Goal: Obtain resource: Download file/media

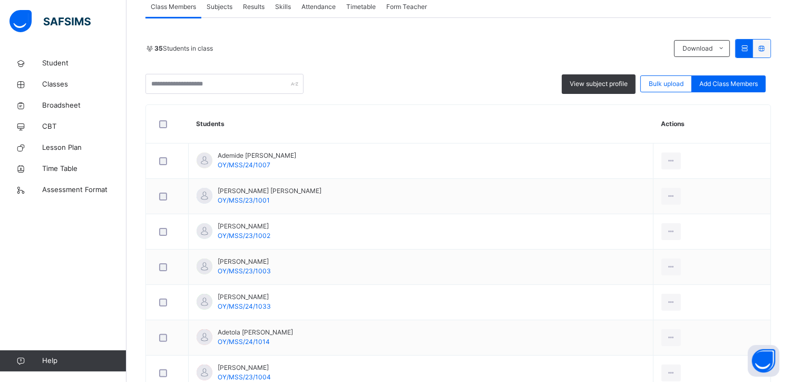
scroll to position [211, 0]
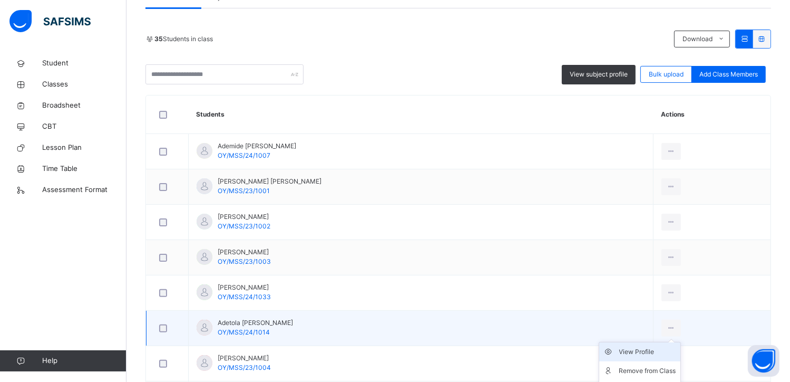
click at [641, 349] on div "View Profile" at bounding box center [647, 351] width 57 height 11
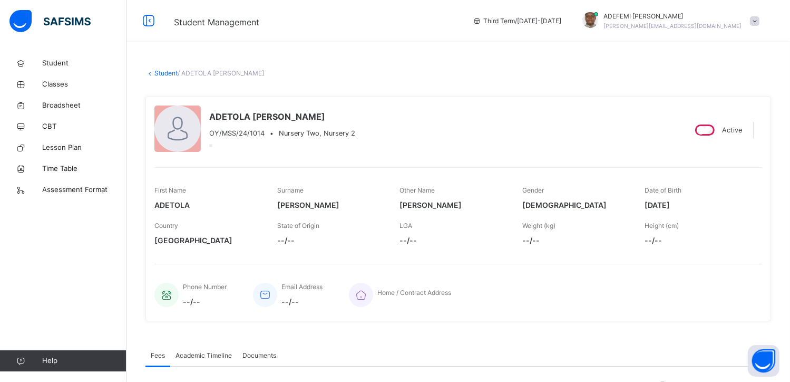
click at [219, 357] on span "Academic Timeline" at bounding box center [203, 354] width 56 height 9
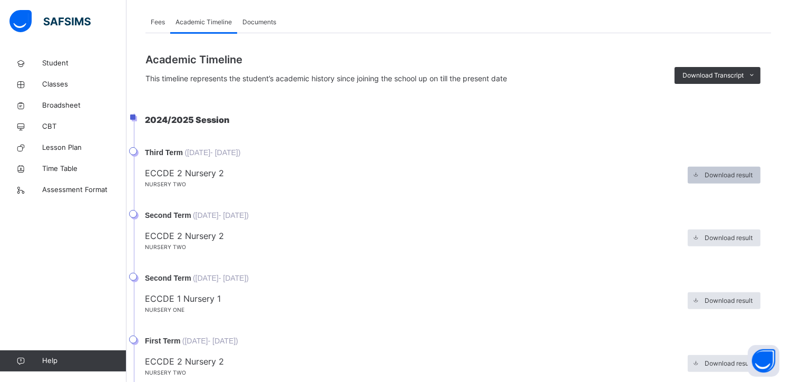
click at [739, 168] on div "Download result" at bounding box center [724, 175] width 73 height 17
click at [717, 234] on span "Download result" at bounding box center [729, 237] width 48 height 9
click at [55, 84] on span "Classes" at bounding box center [84, 84] width 84 height 11
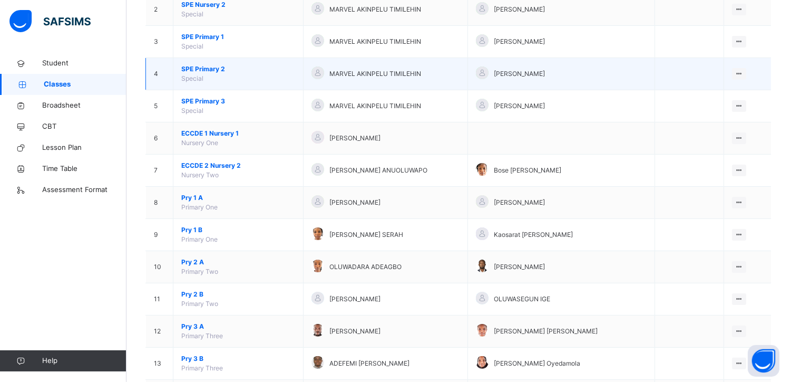
scroll to position [169, 0]
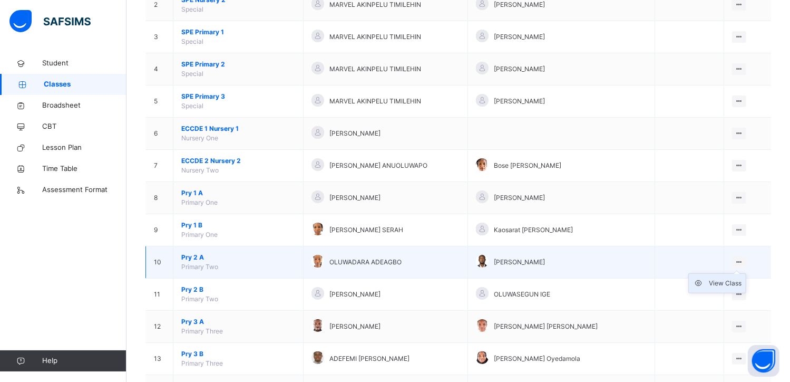
click at [723, 283] on div "View Class" at bounding box center [725, 283] width 33 height 11
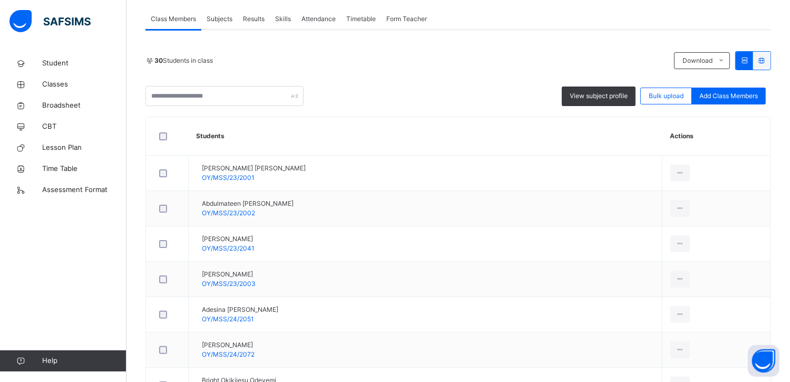
scroll to position [211, 0]
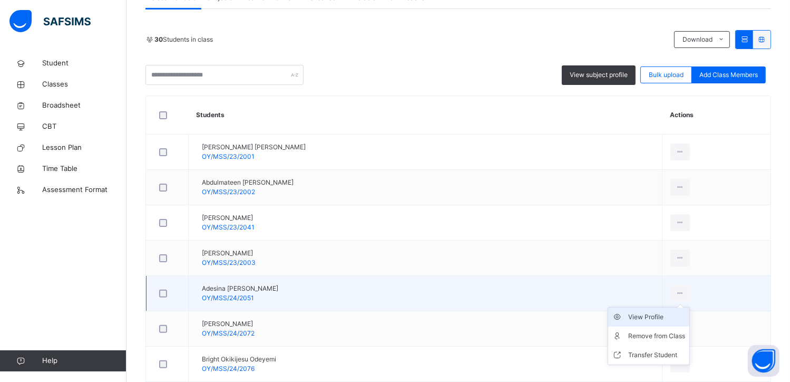
click at [631, 318] on div "View Profile" at bounding box center [656, 316] width 57 height 11
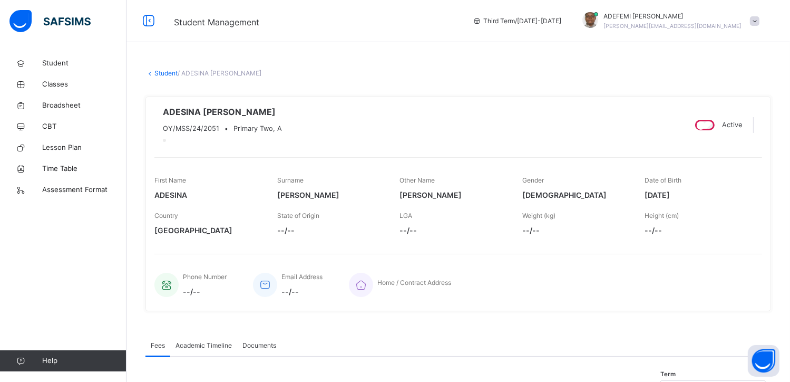
click at [212, 350] on span "Academic Timeline" at bounding box center [203, 344] width 56 height 9
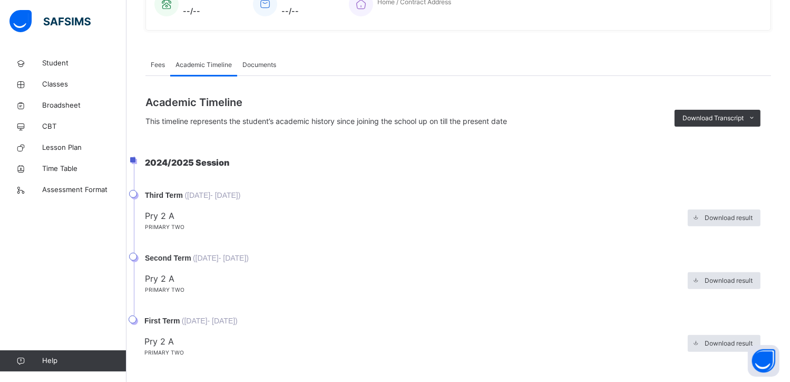
scroll to position [295, 0]
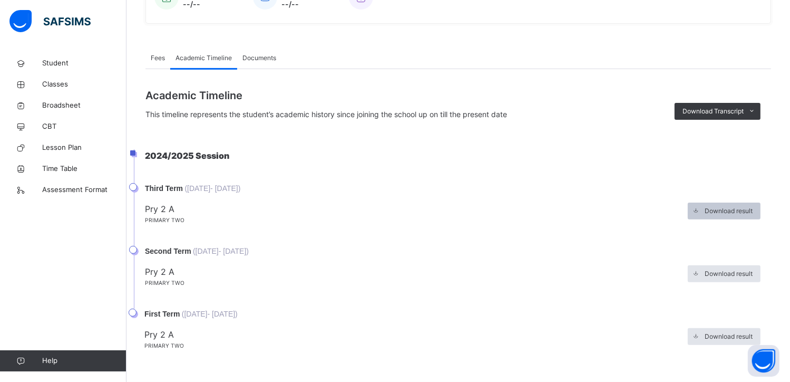
click at [737, 219] on div "Download result" at bounding box center [724, 210] width 73 height 17
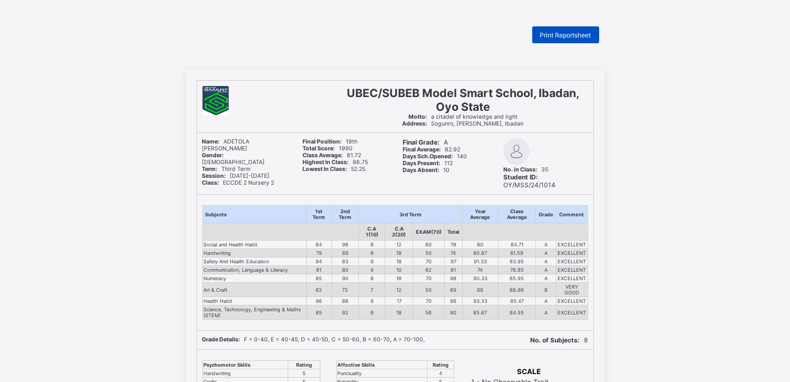
click at [563, 36] on span "Print Reportsheet" at bounding box center [565, 35] width 51 height 8
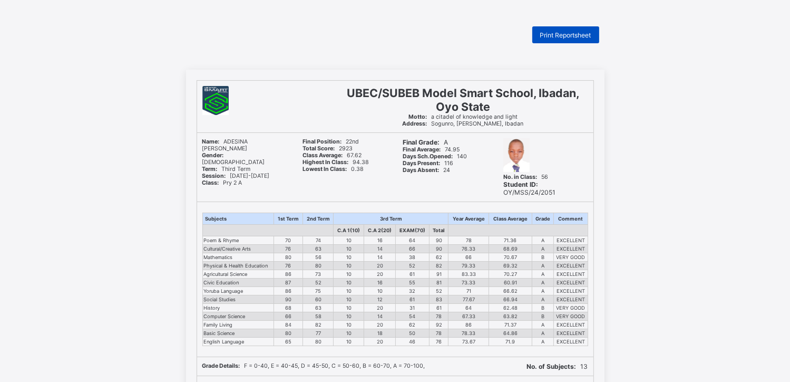
click at [587, 34] on span "Print Reportsheet" at bounding box center [565, 35] width 51 height 8
